Goal: Transaction & Acquisition: Purchase product/service

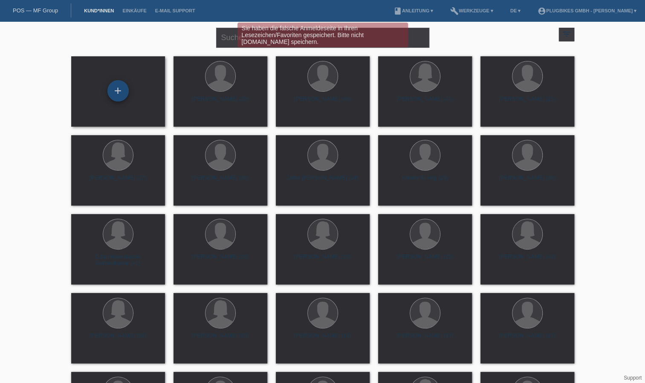
click at [111, 99] on div "+" at bounding box center [117, 90] width 21 height 21
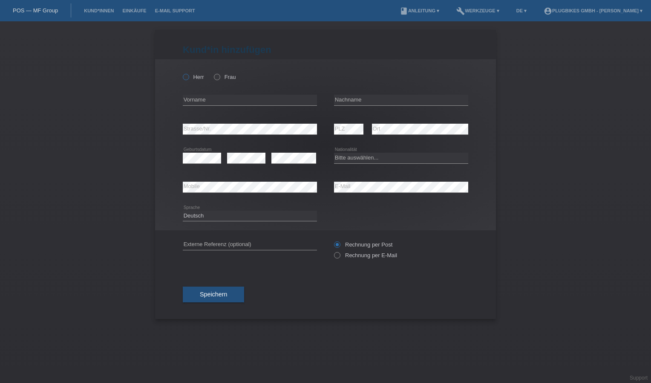
click at [182, 72] on icon at bounding box center [182, 72] width 0 height 0
click at [188, 77] on input "Herr" at bounding box center [186, 77] width 6 height 6
radio input "true"
click at [206, 100] on input "text" at bounding box center [250, 100] width 134 height 11
type input "[PERSON_NAME]"
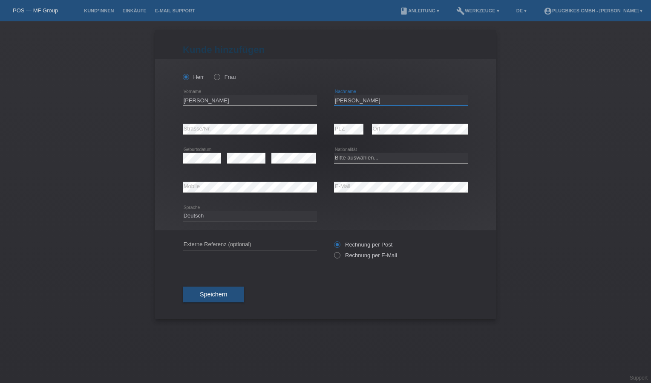
type input "[PERSON_NAME]"
select select "CH"
click at [205, 296] on span "Speichern" at bounding box center [213, 294] width 27 height 7
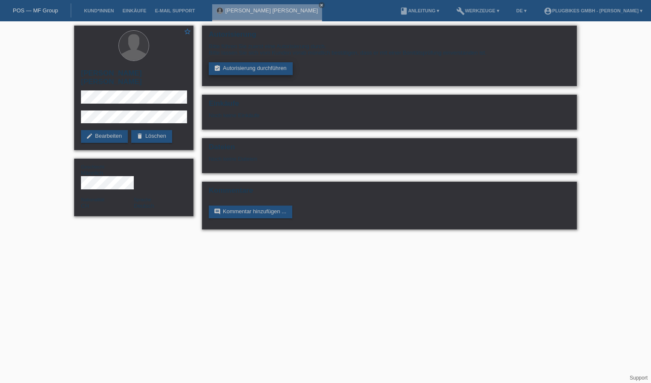
click at [230, 71] on link "assignment_turned_in Autorisierung durchführen" at bounding box center [251, 68] width 84 height 13
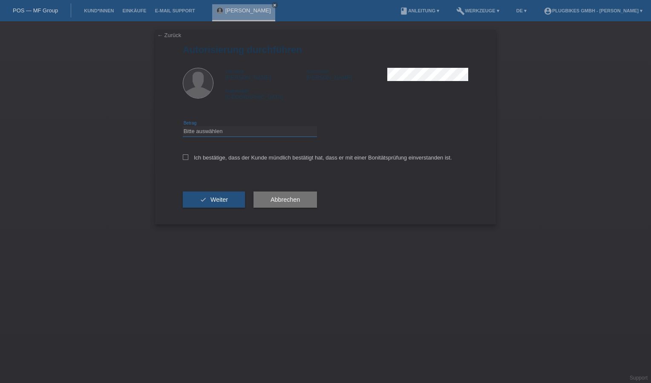
click at [202, 132] on select "Bitte auswählen CHF 1.00 - CHF 499.00 CHF 500.00 - CHF 1'999.00 CHF 2'000.00 - …" at bounding box center [250, 131] width 134 height 10
select select "3"
click at [183, 126] on select "Bitte auswählen CHF 1.00 - CHF 499.00 CHF 500.00 - CHF 1'999.00 CHF 2'000.00 - …" at bounding box center [250, 131] width 134 height 10
click at [188, 157] on icon at bounding box center [186, 157] width 6 height 6
click at [188, 157] on input "Ich bestätige, dass der Kunde mündlich bestätigt hat, dass er mit einer Bonität…" at bounding box center [186, 157] width 6 height 6
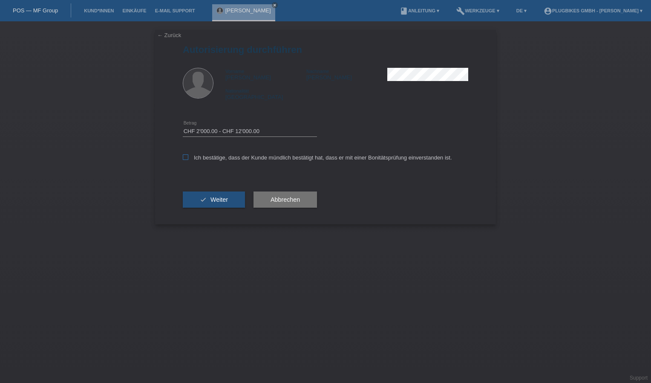
checkbox input "true"
click at [202, 206] on button "check Weiter" at bounding box center [214, 199] width 62 height 16
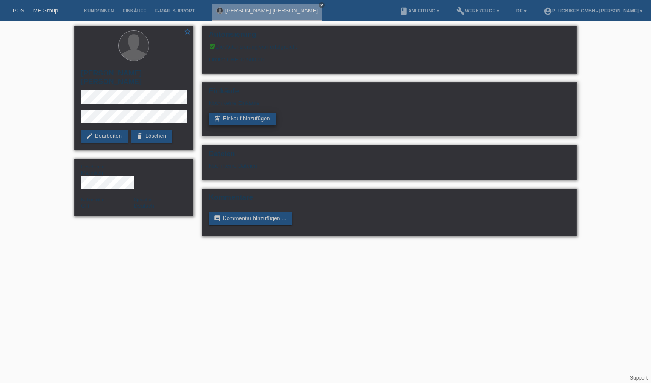
click at [229, 122] on link "add_shopping_cart Einkauf hinzufügen" at bounding box center [242, 119] width 67 height 13
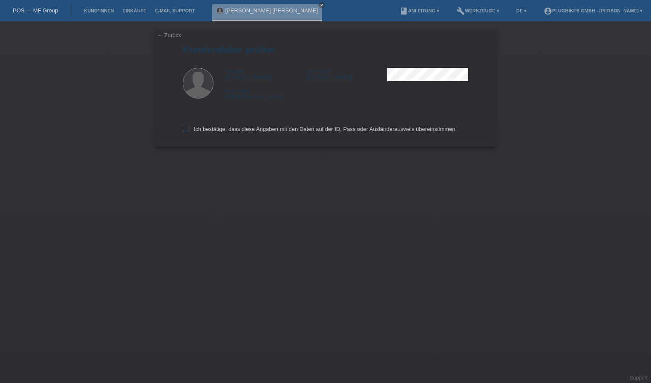
click at [194, 130] on label "Ich bestätige, dass diese Angaben mit den Daten auf der ID, Pass oder Ausländer…" at bounding box center [320, 129] width 274 height 6
click at [188, 130] on input "Ich bestätige, dass diese Angaben mit den Daten auf der ID, Pass oder Ausländer…" at bounding box center [186, 129] width 6 height 6
checkbox input "true"
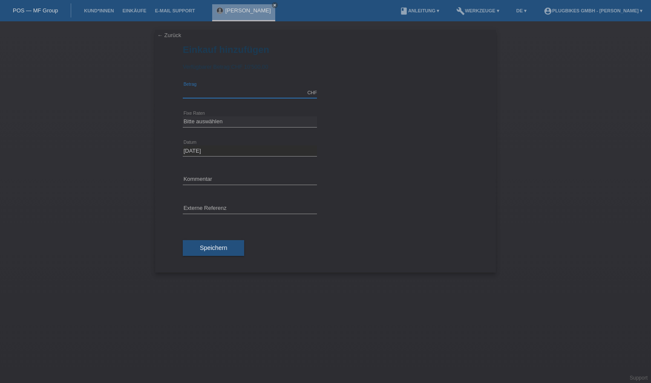
click at [222, 98] on div "CHF error [GEOGRAPHIC_DATA]" at bounding box center [250, 92] width 134 height 11
type input "2890.00"
click at [223, 255] on button "Speichern" at bounding box center [213, 248] width 61 height 16
click at [239, 122] on select "Bitte auswählen 6 Raten 12 Raten 18 Raten 24 Raten 36 Raten" at bounding box center [250, 121] width 134 height 10
select select "568"
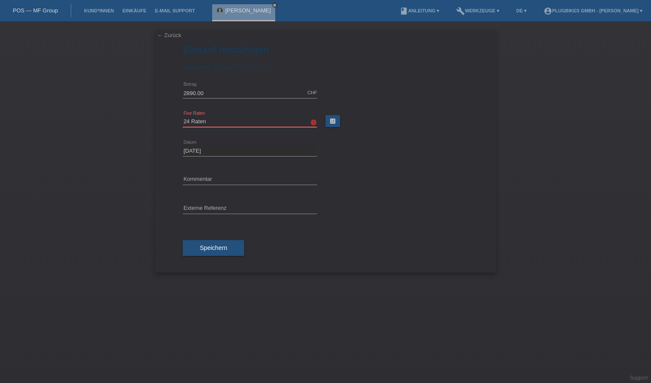
click at [183, 116] on select "Bitte auswählen 6 Raten 12 Raten 18 Raten 24 Raten 36 Raten" at bounding box center [250, 121] width 134 height 10
click at [222, 249] on span "Speichern" at bounding box center [213, 247] width 27 height 7
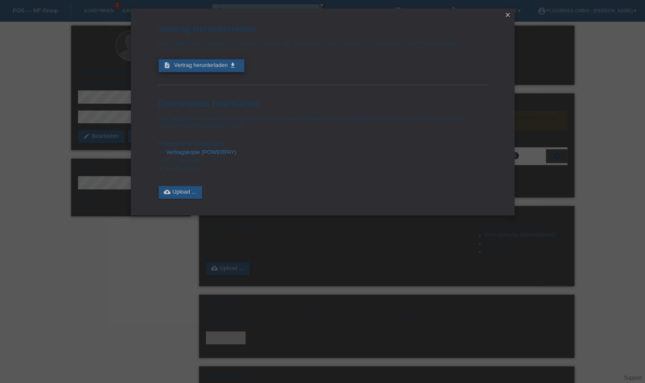
click at [208, 66] on span "Vertrag herunterladen" at bounding box center [201, 65] width 54 height 6
click at [184, 197] on link "cloud_upload Upload ..." at bounding box center [181, 192] width 44 height 13
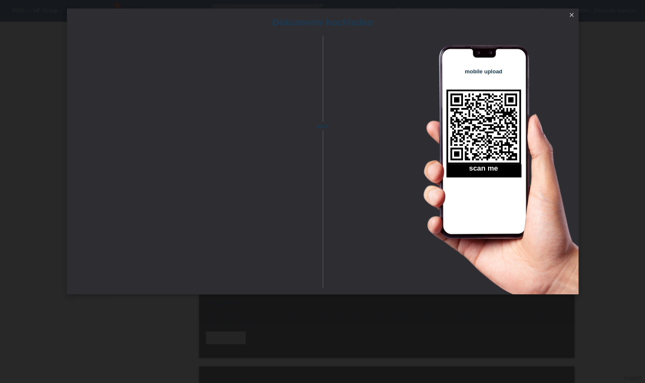
click at [570, 17] on icon "close" at bounding box center [571, 15] width 7 height 7
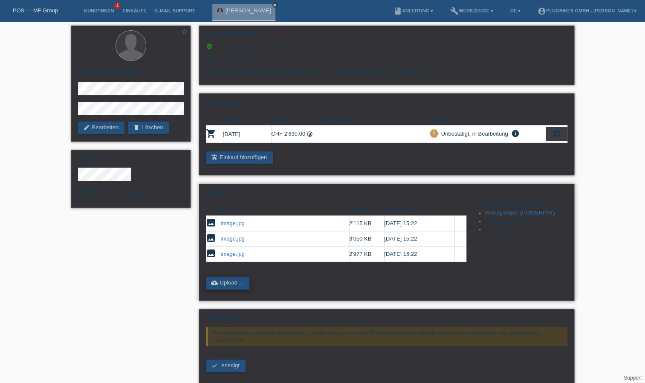
click at [235, 286] on link "cloud_upload Upload ..." at bounding box center [228, 283] width 44 height 13
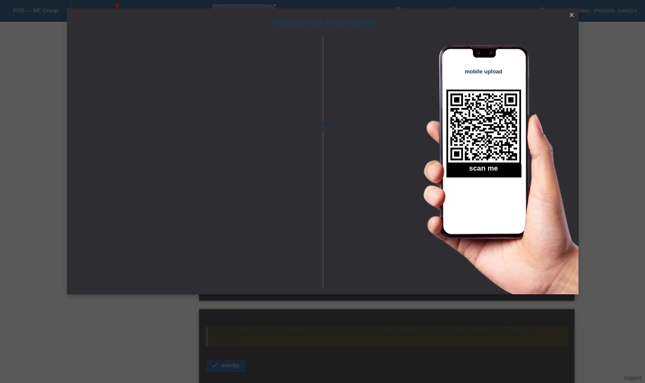
click at [571, 18] on link "close" at bounding box center [571, 16] width 11 height 10
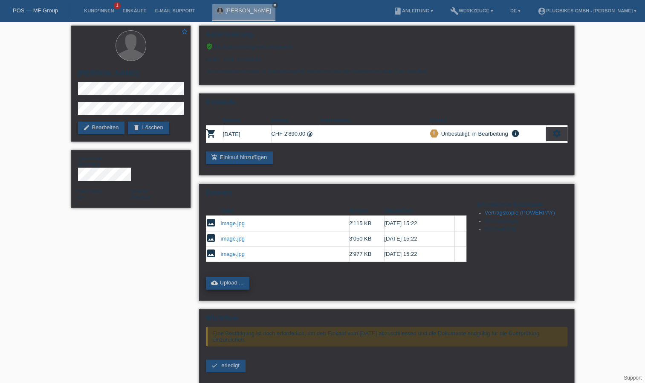
click at [238, 283] on link "cloud_upload Upload ..." at bounding box center [228, 283] width 44 height 13
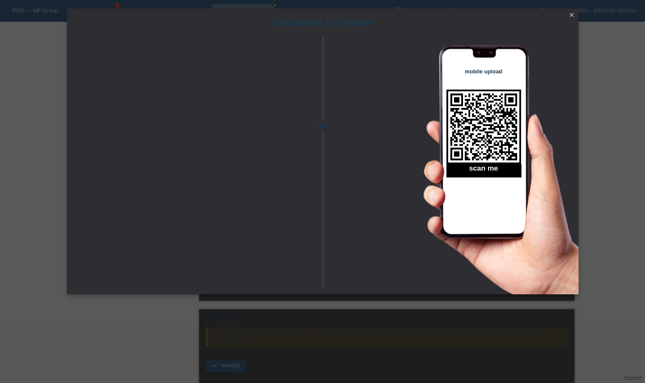
click at [570, 13] on icon "close" at bounding box center [571, 15] width 7 height 7
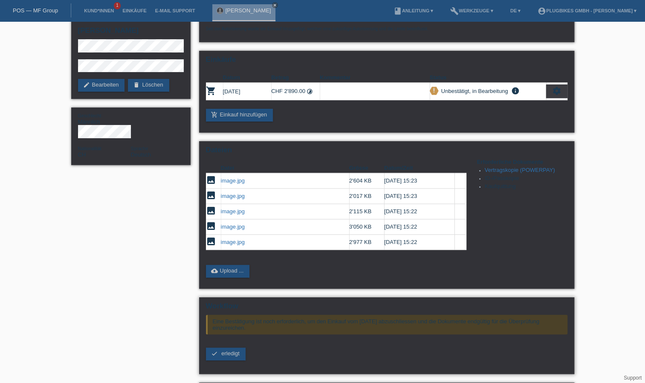
scroll to position [85, 0]
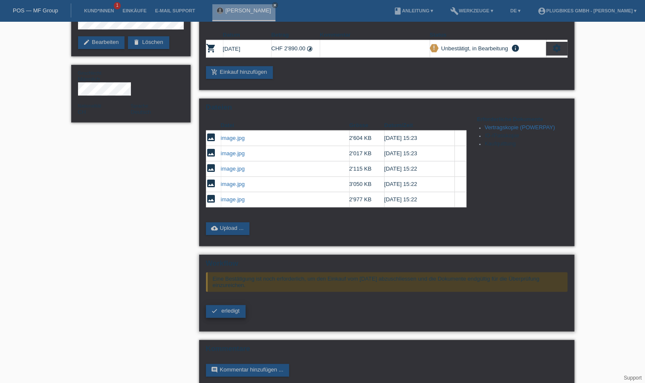
click at [238, 315] on link "check erledigt" at bounding box center [226, 311] width 40 height 13
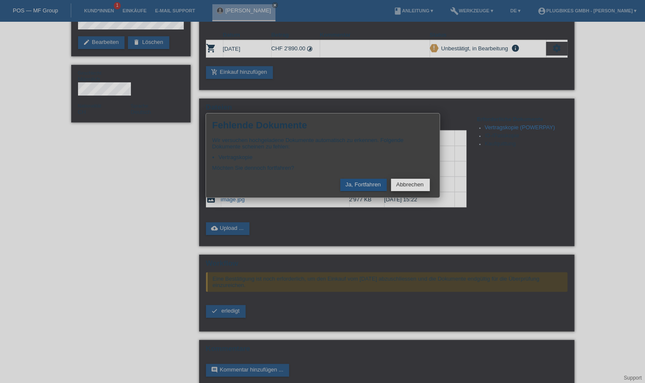
click at [394, 182] on button "Abbrechen" at bounding box center [410, 185] width 38 height 12
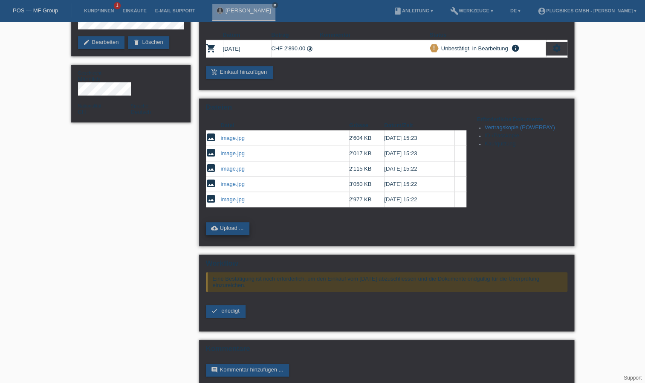
click at [246, 227] on link "cloud_upload Upload ..." at bounding box center [228, 228] width 44 height 13
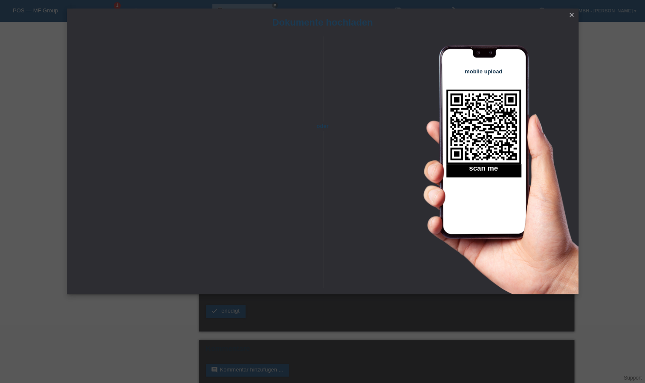
click at [569, 17] on icon "close" at bounding box center [571, 15] width 7 height 7
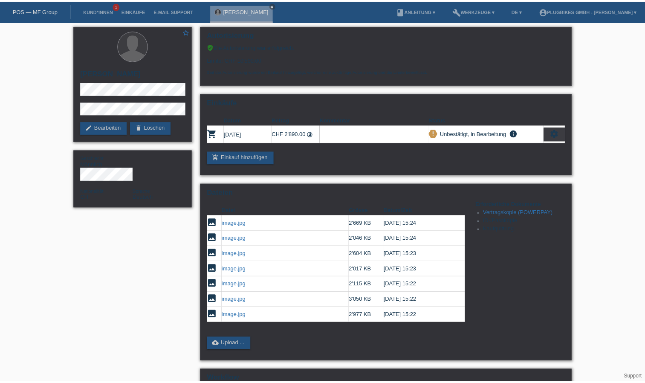
scroll to position [85, 0]
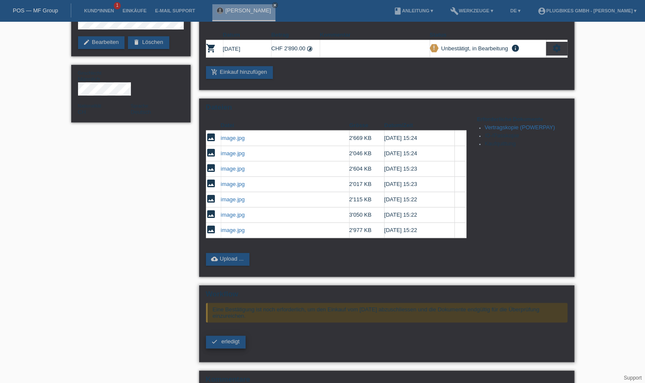
click at [239, 344] on span "erledigt" at bounding box center [230, 341] width 18 height 6
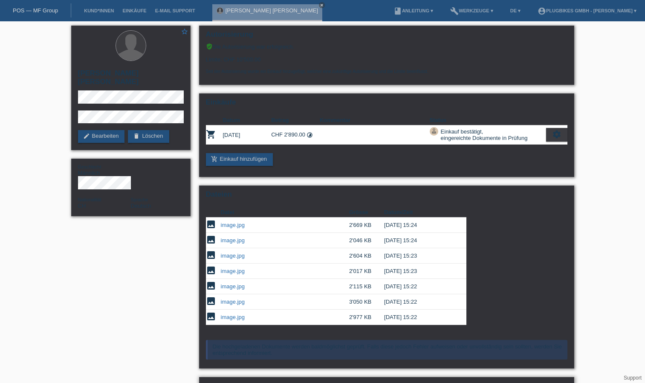
scroll to position [51, 0]
